Goal: Book appointment/travel/reservation

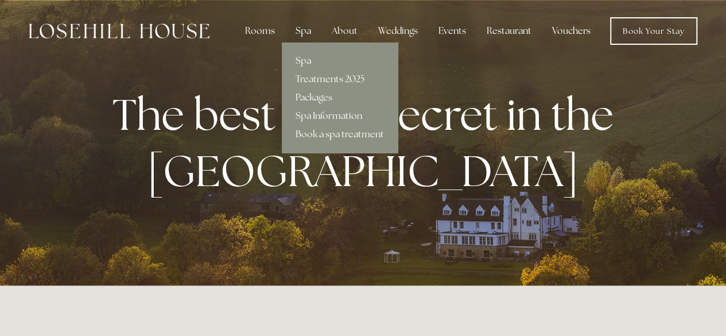
click at [301, 59] on link "Spa" at bounding box center [340, 61] width 116 height 18
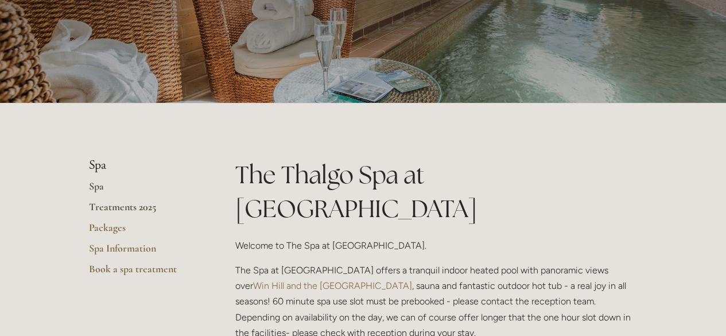
scroll to position [116, 0]
click at [139, 271] on link "Book a spa treatment" at bounding box center [144, 272] width 110 height 21
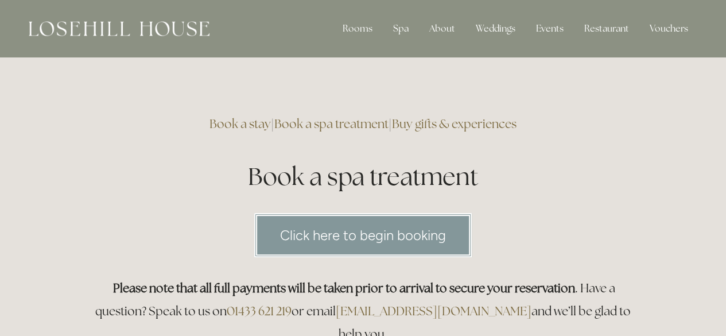
click at [234, 124] on link "Book a stay" at bounding box center [239, 123] width 61 height 15
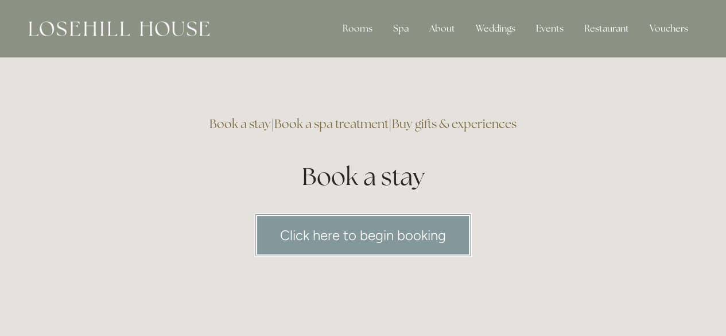
click at [374, 231] on link "Click here to begin booking" at bounding box center [362, 235] width 217 height 44
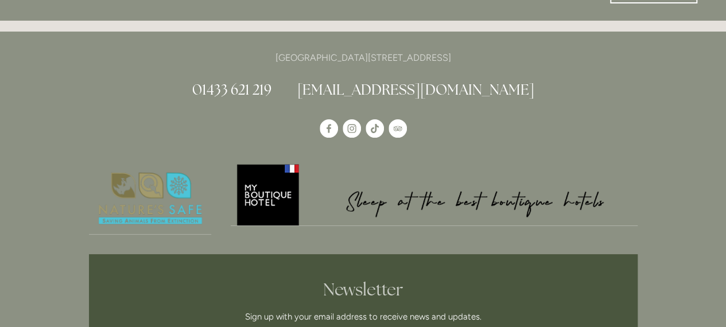
scroll to position [73, 0]
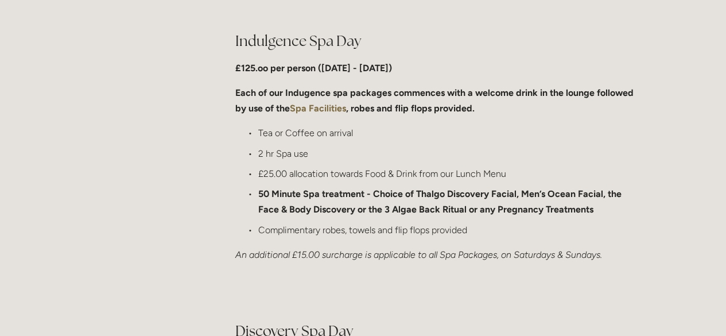
scroll to position [589, 0]
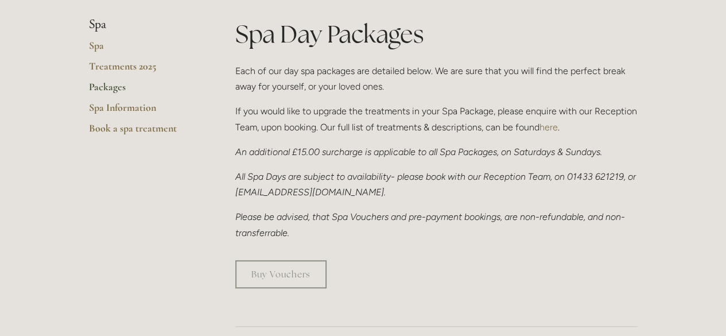
scroll to position [0, 0]
